Goal: Task Accomplishment & Management: Use online tool/utility

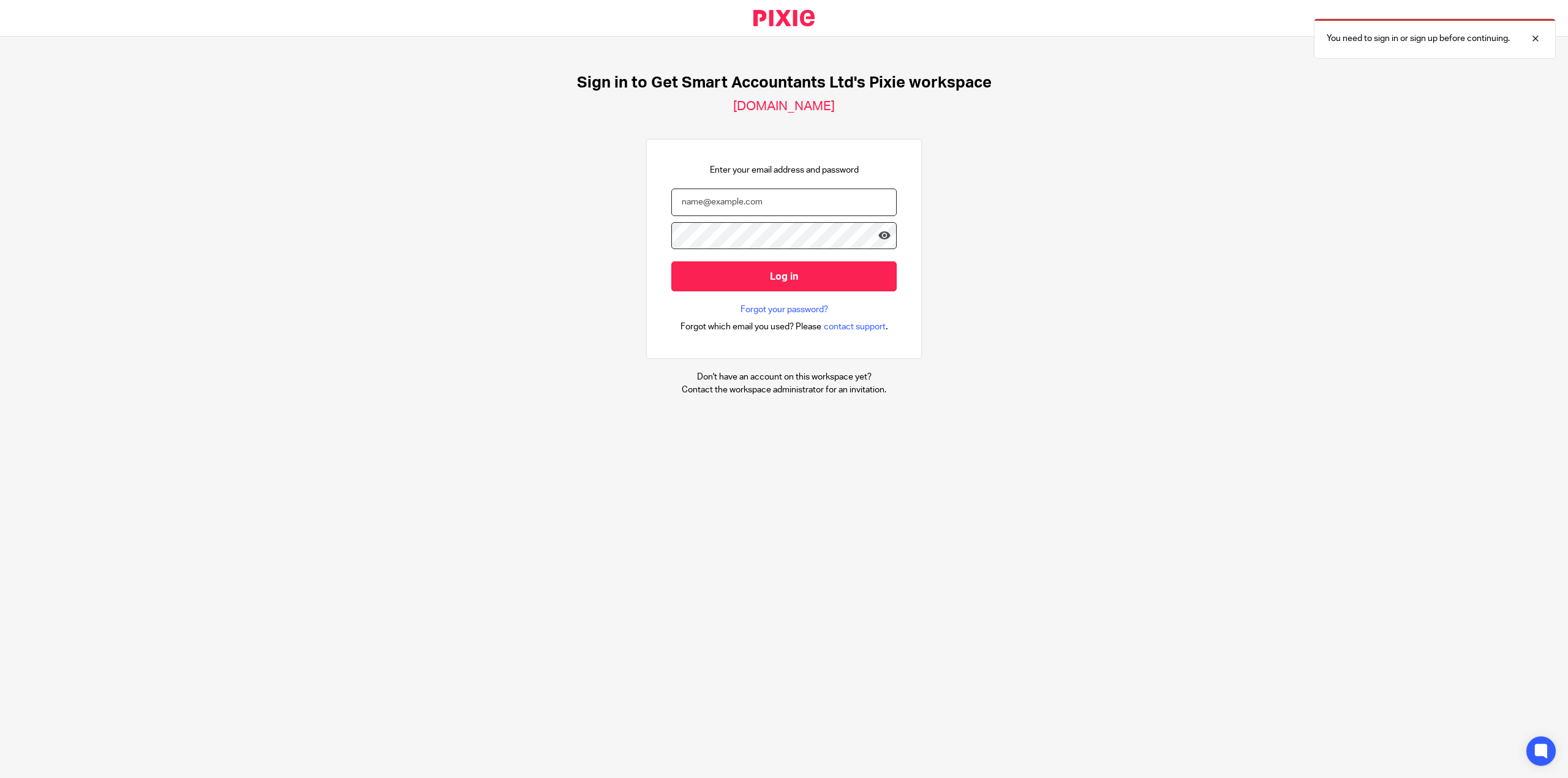
click at [722, 198] on input "email" at bounding box center [784, 202] width 226 height 28
click at [702, 201] on input "email" at bounding box center [784, 202] width 226 height 28
paste input "stephanie@getsmartaccountants.co.uk"
type input "stephanie@getsmartaccountants.co.uk"
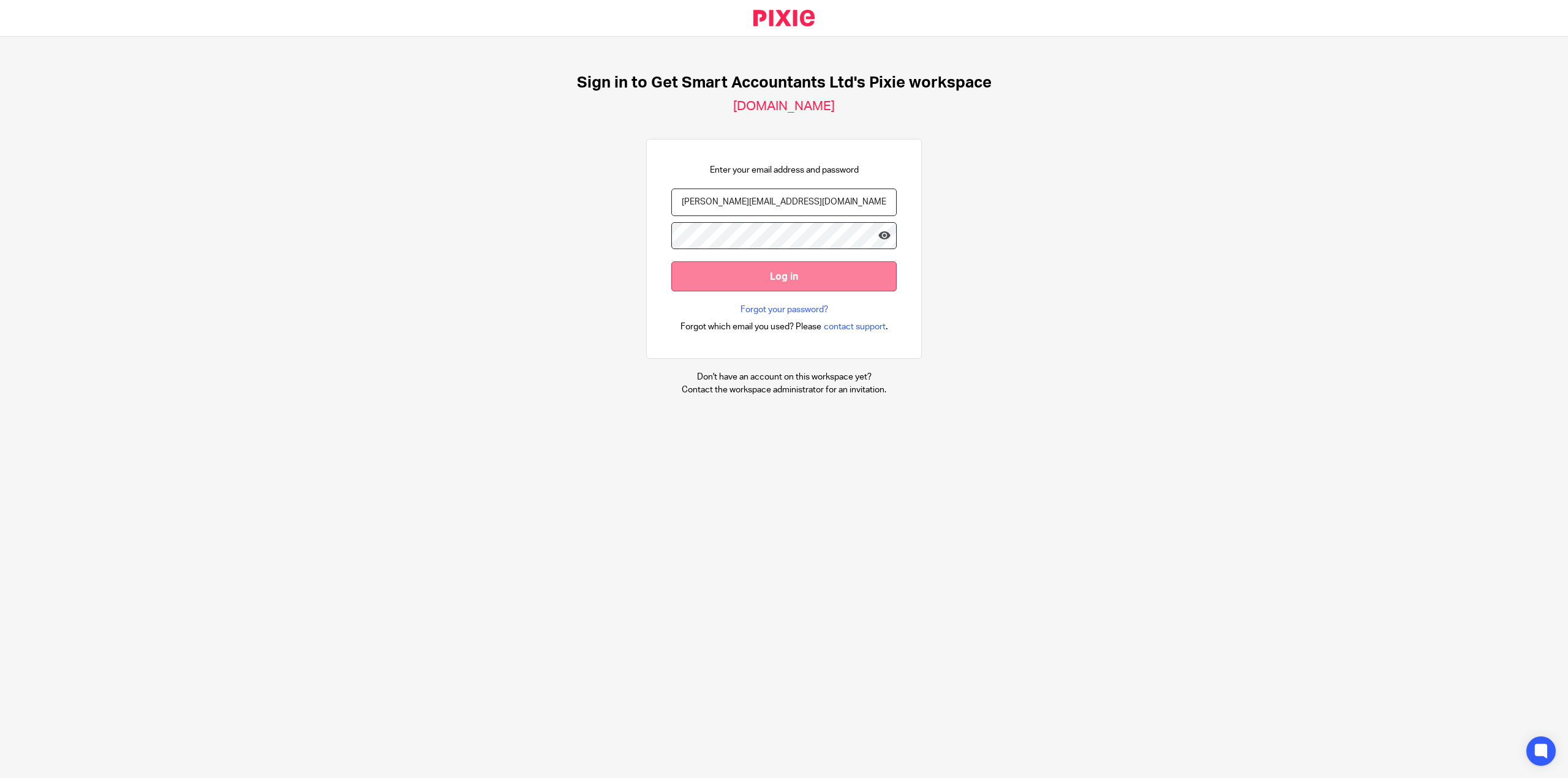
click at [751, 268] on input "Log in" at bounding box center [784, 276] width 226 height 30
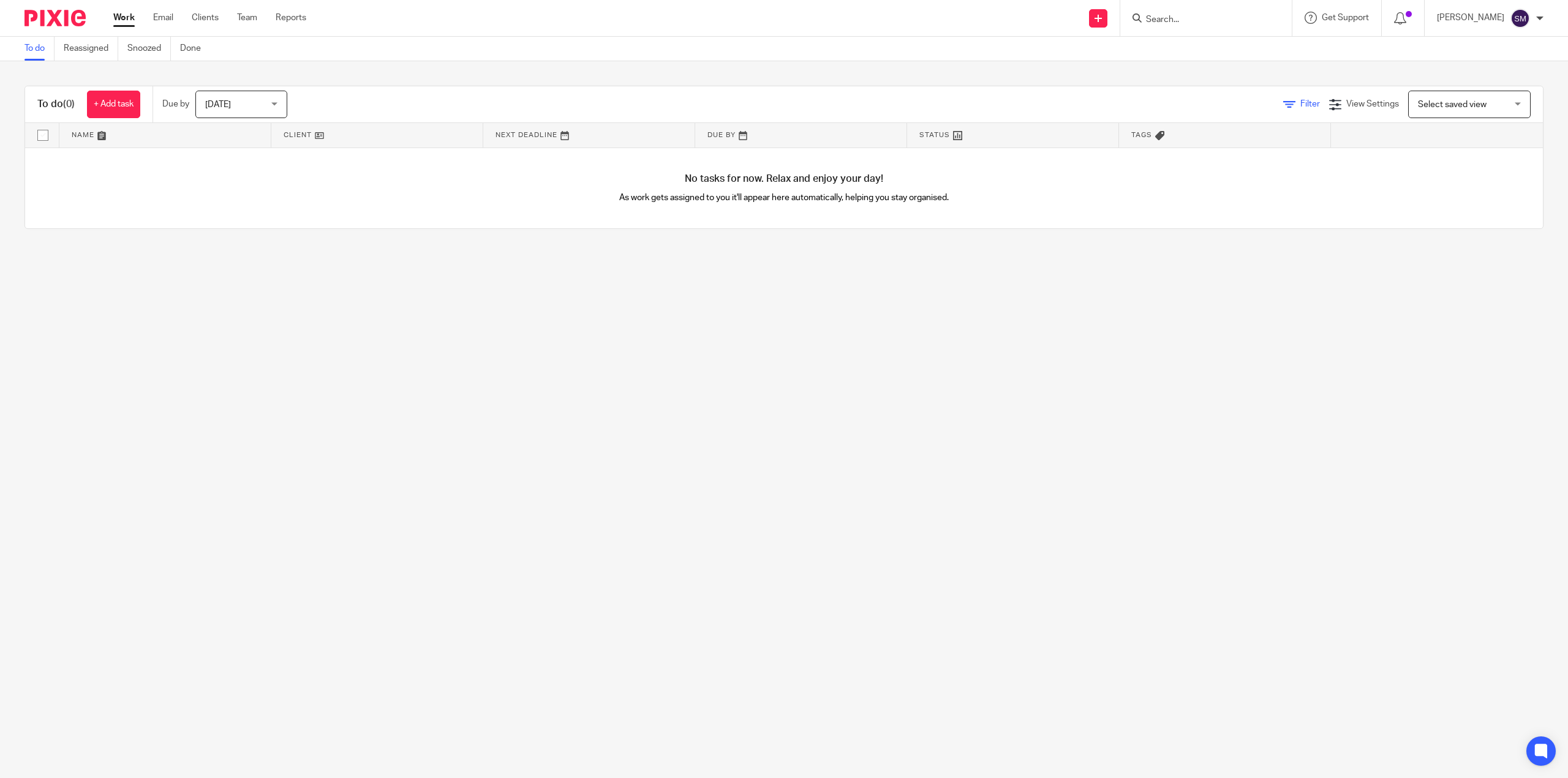
click at [1283, 103] on icon at bounding box center [1289, 105] width 13 height 13
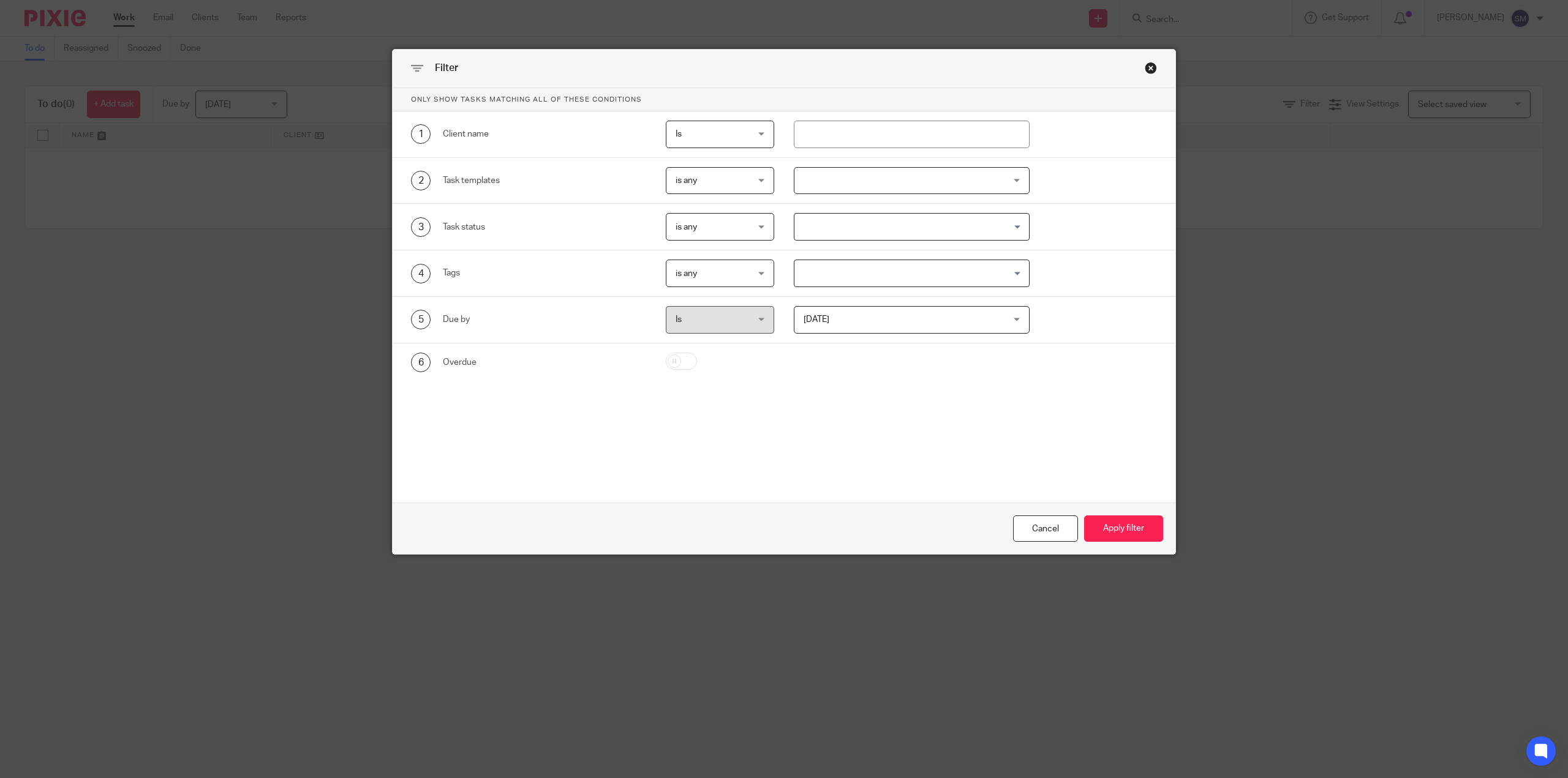
click at [1011, 316] on div "[DATE] [DATE]" at bounding box center [911, 320] width 236 height 28
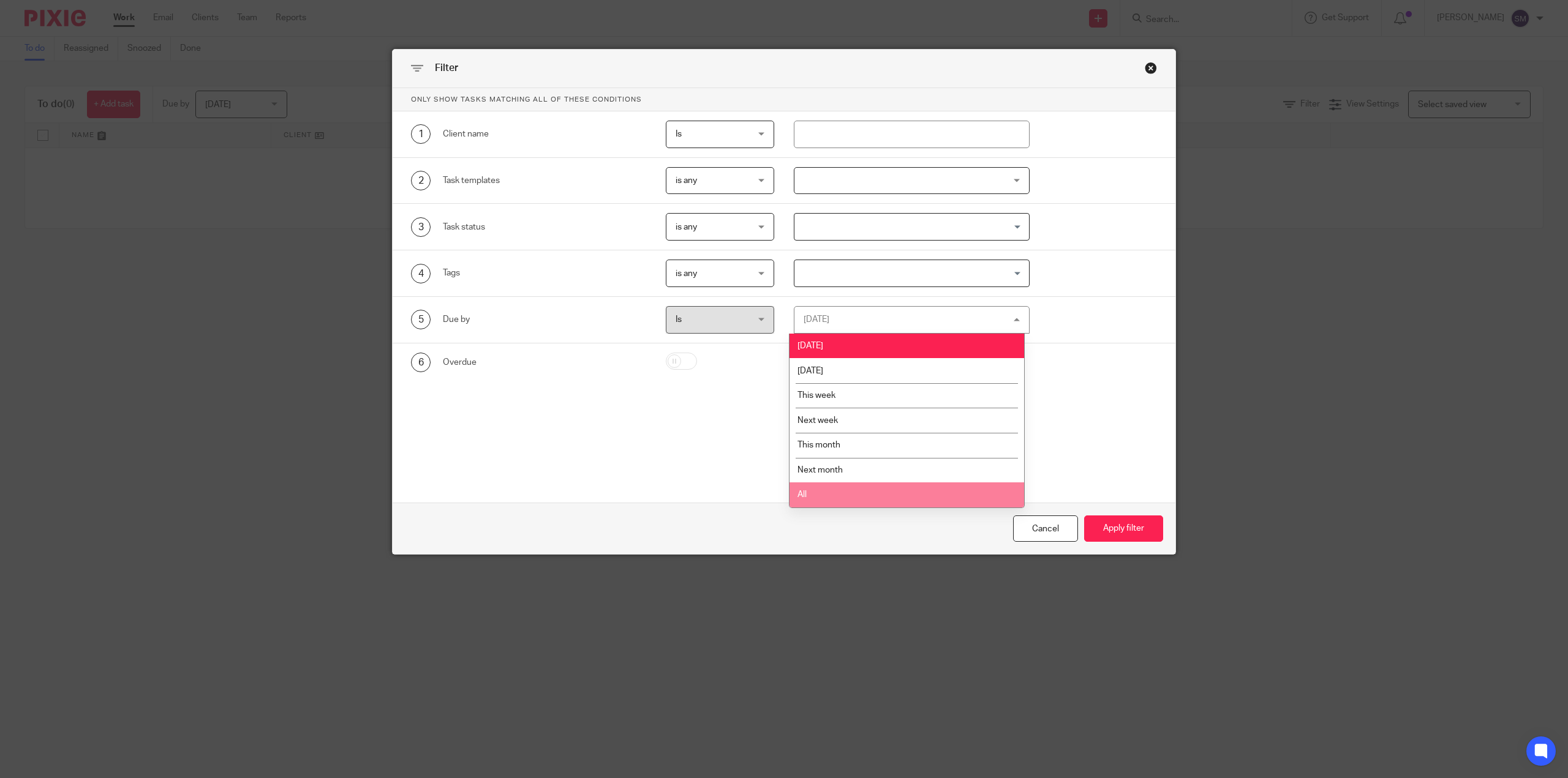
click at [845, 489] on li "All" at bounding box center [907, 495] width 234 height 25
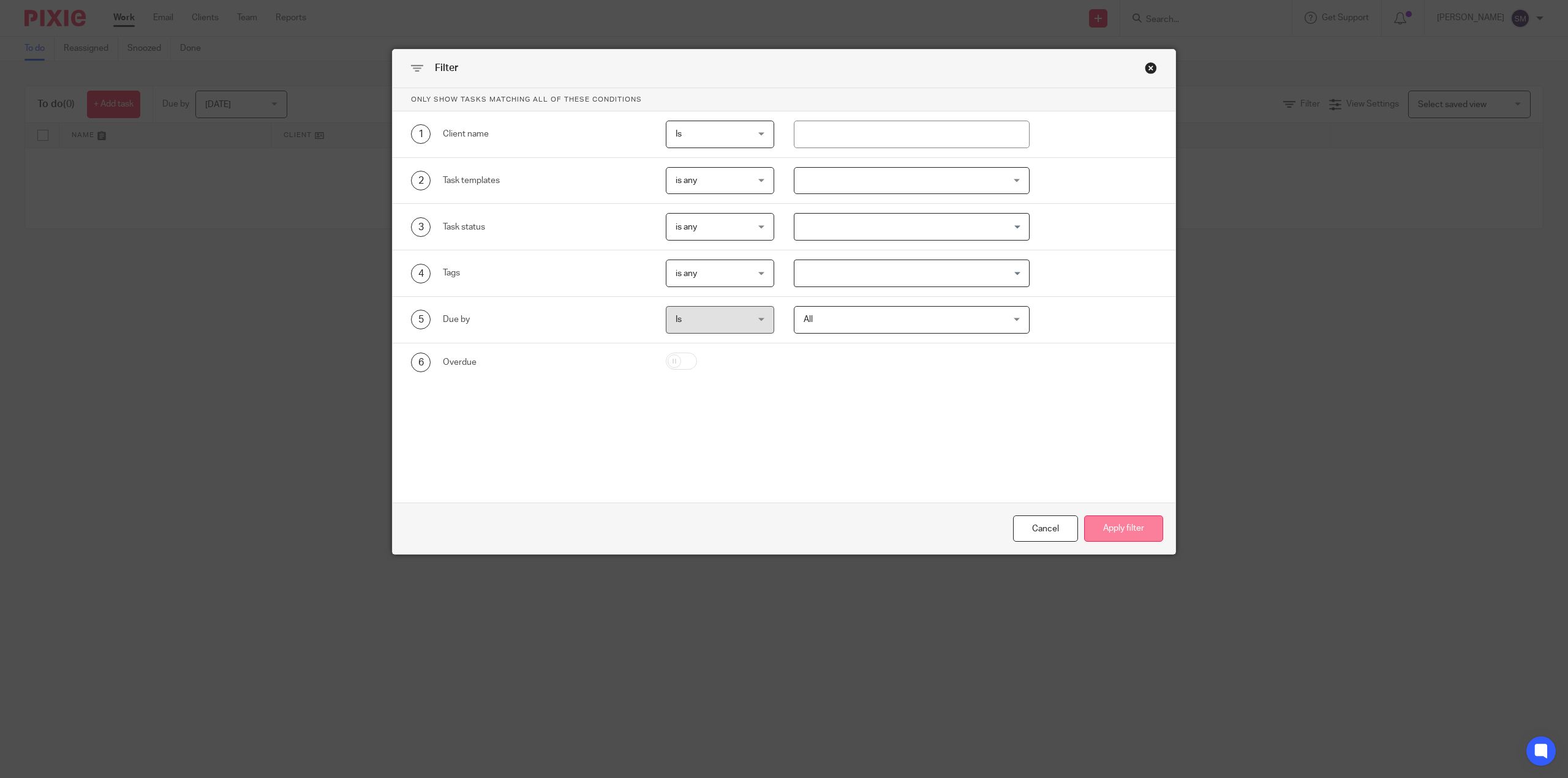
click at [1105, 526] on button "Apply filter" at bounding box center [1123, 529] width 79 height 26
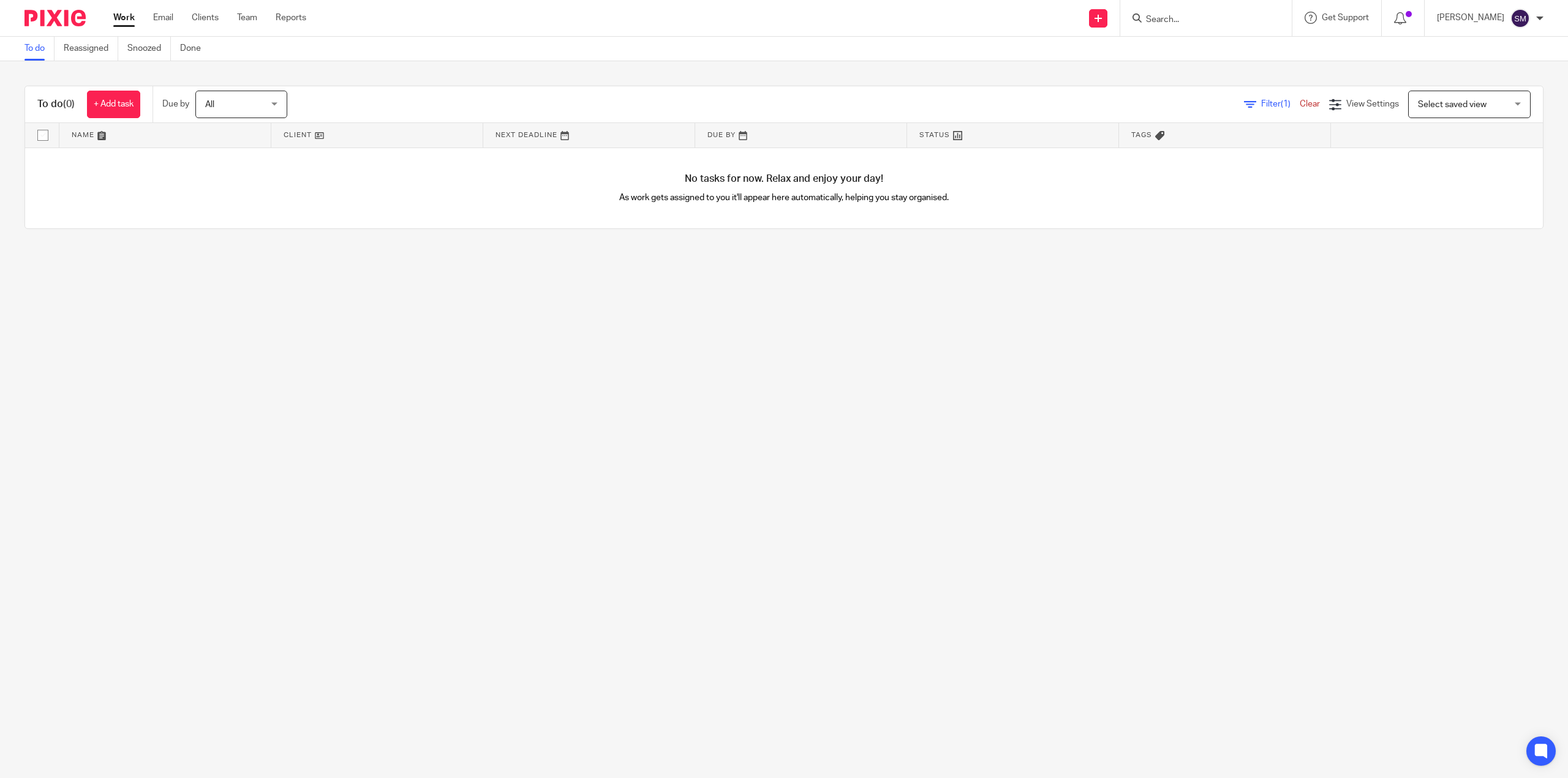
click at [977, 405] on main "To do Reassigned Snoozed Done To do (0) + Add task Due by All All [DATE] [DATE]…" at bounding box center [784, 389] width 1568 height 778
click at [977, 405] on main "To do Reassigned Snoozed Done To do (0) + Add task Due by All All Today Tomorro…" at bounding box center [784, 389] width 1568 height 778
click at [93, 53] on link "Reassigned" at bounding box center [91, 49] width 54 height 24
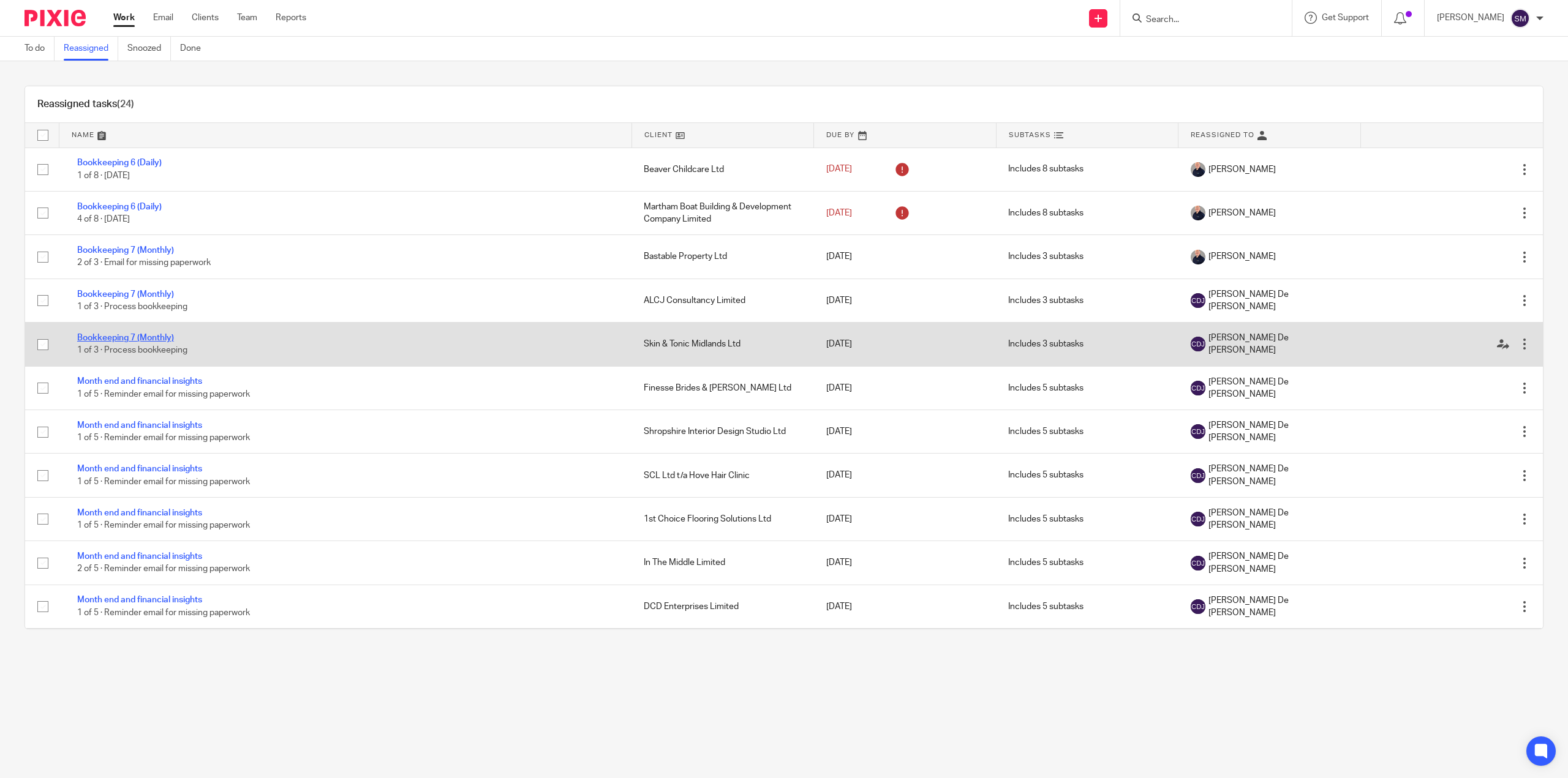
click at [120, 336] on link "Bookkeeping 7 (Monthly)" at bounding box center [126, 337] width 97 height 9
